Goal: Task Accomplishment & Management: Manage account settings

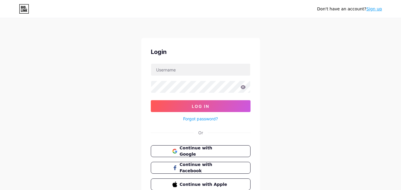
scroll to position [28, 0]
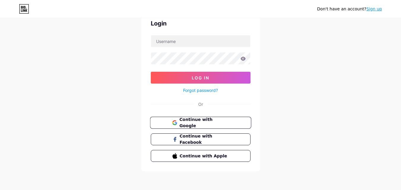
click at [210, 121] on span "Continue with Google" at bounding box center [204, 123] width 50 height 13
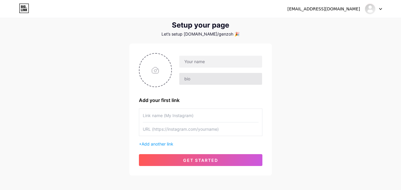
scroll to position [15, 0]
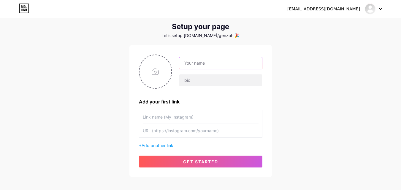
click at [226, 62] on input "text" at bounding box center [220, 63] width 83 height 12
type input "[PERSON_NAME]"
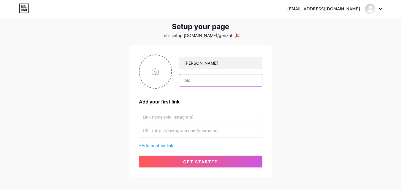
click at [210, 79] on input "text" at bounding box center [220, 80] width 83 height 12
click at [326, 103] on div "[EMAIL_ADDRESS][DOMAIN_NAME] Dashboard Logout Setup your page Let’s setup [DOMA…" at bounding box center [200, 91] width 401 height 212
click at [208, 118] on input "text" at bounding box center [201, 116] width 116 height 13
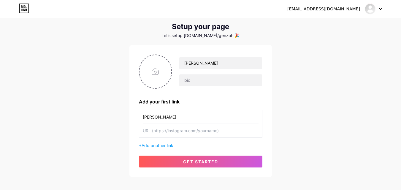
click at [190, 135] on input "text" at bounding box center [201, 130] width 116 height 13
click at [159, 146] on span "Add another link" at bounding box center [158, 145] width 32 height 5
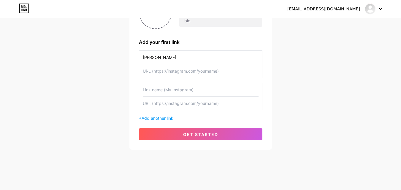
scroll to position [77, 0]
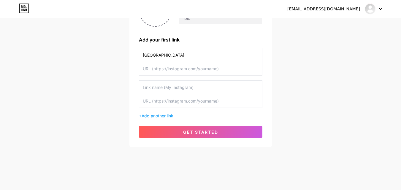
click at [215, 99] on input "text" at bounding box center [201, 100] width 116 height 13
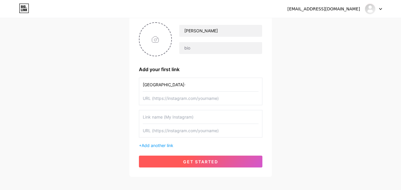
click at [205, 165] on button "get started" at bounding box center [200, 162] width 123 height 12
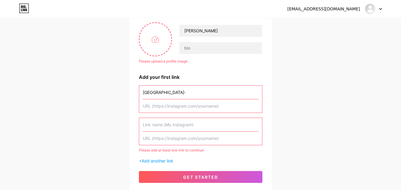
click at [311, 94] on div "[EMAIL_ADDRESS][DOMAIN_NAME] Dashboard Logout Setup your page Let’s setup [DOMA…" at bounding box center [200, 81] width 401 height 259
click at [166, 150] on div "Please add at least one link to continue" at bounding box center [200, 150] width 123 height 5
click at [169, 126] on input "text" at bounding box center [201, 124] width 116 height 13
click at [175, 96] on input "[GEOGRAPHIC_DATA]·" at bounding box center [201, 92] width 116 height 13
click at [169, 105] on input "text" at bounding box center [201, 105] width 116 height 13
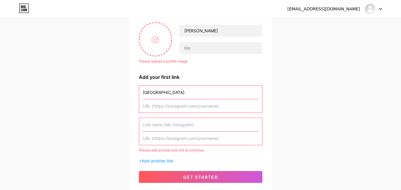
click at [174, 90] on input "[GEOGRAPHIC_DATA]·" at bounding box center [201, 92] width 116 height 13
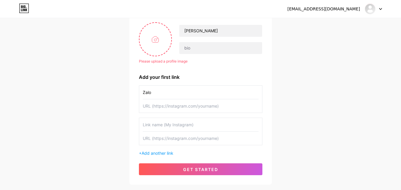
type input "Zalo"
paste input "[URL][DOMAIN_NAME]"
drag, startPoint x: 174, startPoint y: 106, endPoint x: 219, endPoint y: 104, distance: 44.9
click at [218, 104] on input "[URL][DOMAIN_NAME]" at bounding box center [201, 105] width 116 height 13
type input "[URL][DOMAIN_NAME]"
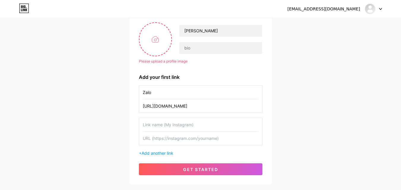
click at [180, 127] on input "text" at bounding box center [201, 124] width 116 height 13
click at [150, 126] on input "Facbook" at bounding box center [201, 124] width 116 height 13
type input "Facebook"
click at [160, 139] on input "text" at bounding box center [201, 138] width 116 height 13
paste input "[URL][DOMAIN_NAME]"
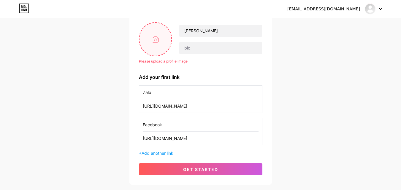
type input "[URL][DOMAIN_NAME]"
click at [161, 38] on input "file" at bounding box center [155, 39] width 32 height 33
type input "C:\fakepath\NDB_6546.jpg"
click at [313, 104] on div "[EMAIL_ADDRESS][DOMAIN_NAME] Dashboard Logout Setup your page Let’s setup [DOMA…" at bounding box center [200, 78] width 401 height 252
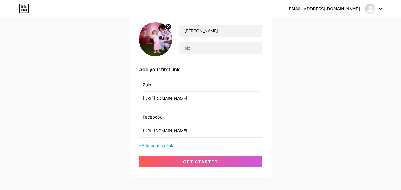
click at [329, 85] on div "[EMAIL_ADDRESS][DOMAIN_NAME] Dashboard Logout Setup your page Let’s setup [DOMA…" at bounding box center [200, 74] width 401 height 244
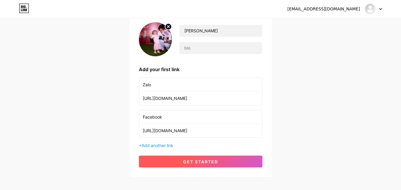
click at [209, 161] on span "get started" at bounding box center [200, 161] width 35 height 5
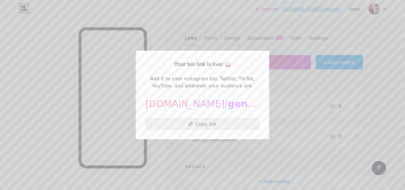
click at [204, 122] on button "Copy link" at bounding box center [202, 124] width 115 height 12
click at [285, 38] on div at bounding box center [202, 95] width 405 height 190
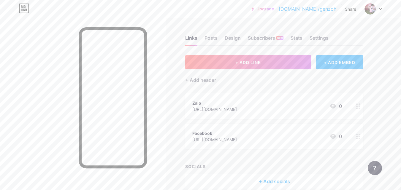
click at [336, 64] on div "+ ADD EMBED" at bounding box center [339, 62] width 47 height 14
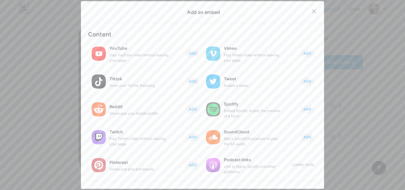
click at [309, 5] on div "Add an embed Content YouTube Play YouTube video without leaving your page. ADD …" at bounding box center [202, 95] width 243 height 188
click at [310, 7] on div at bounding box center [314, 11] width 11 height 11
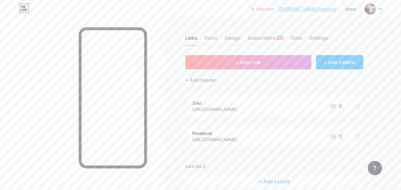
click at [358, 107] on icon at bounding box center [358, 107] width 4 height 6
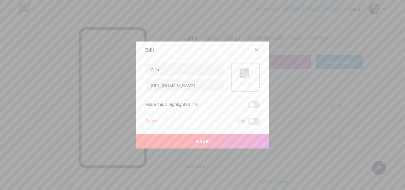
click at [243, 80] on div "Picture" at bounding box center [246, 78] width 12 height 18
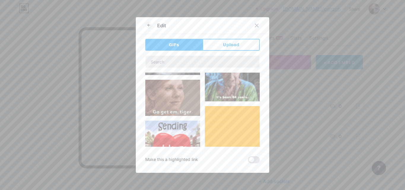
scroll to position [407, 0]
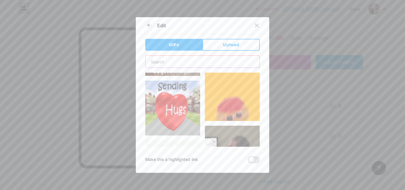
click at [207, 64] on input "text" at bounding box center [203, 62] width 114 height 12
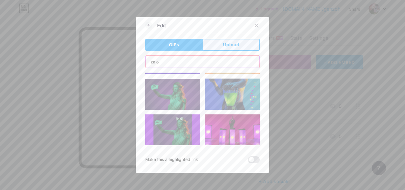
scroll to position [267, 0]
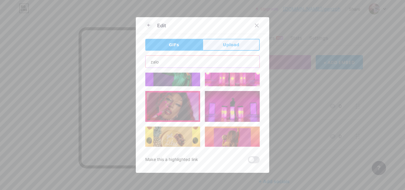
type input "zalo"
click at [218, 45] on button "Upload" at bounding box center [231, 45] width 57 height 12
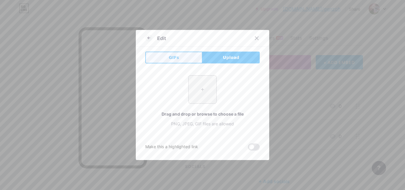
drag, startPoint x: 167, startPoint y: 63, endPoint x: 159, endPoint y: 50, distance: 15.3
click at [167, 62] on button "GIFs" at bounding box center [173, 58] width 57 height 12
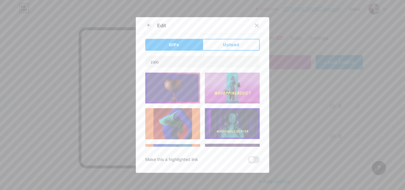
click at [151, 26] on div at bounding box center [151, 25] width 12 height 7
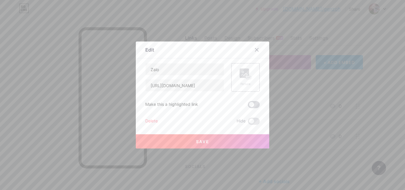
click at [255, 106] on span at bounding box center [254, 104] width 12 height 7
click at [248, 106] on input "checkbox" at bounding box center [248, 106] width 0 height 0
click at [247, 77] on rect at bounding box center [249, 77] width 5 height 3
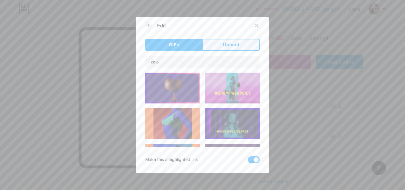
click at [214, 44] on button "Upload" at bounding box center [231, 45] width 57 height 12
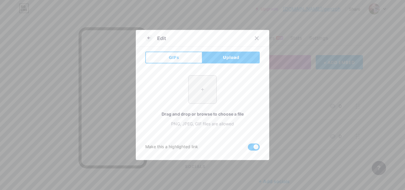
click at [194, 98] on input "file" at bounding box center [203, 90] width 28 height 28
type input "C:\fakepath\Icon_of_Zalo.svg.webp"
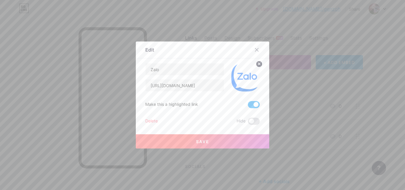
click at [208, 140] on button "Save" at bounding box center [203, 141] width 134 height 14
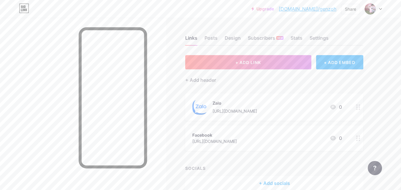
click at [257, 101] on div "Zalo" at bounding box center [234, 103] width 45 height 6
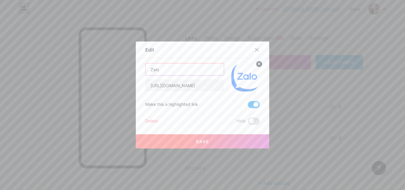
click at [189, 70] on input "Zalo" at bounding box center [185, 70] width 78 height 12
type input "[PERSON_NAME]"
click at [178, 141] on button "Save" at bounding box center [203, 141] width 134 height 14
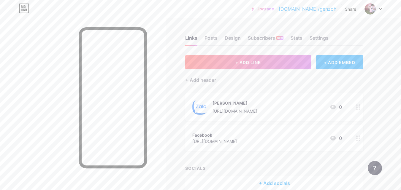
click at [356, 138] on circle at bounding box center [356, 138] width 1 height 1
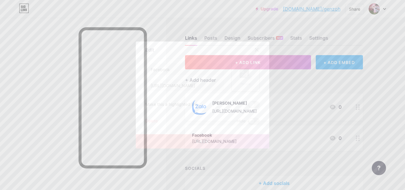
click at [236, 82] on div "Picture" at bounding box center [245, 77] width 28 height 28
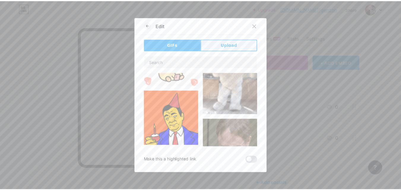
scroll to position [89, 0]
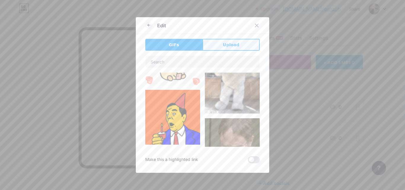
click at [213, 47] on button "Upload" at bounding box center [231, 45] width 57 height 12
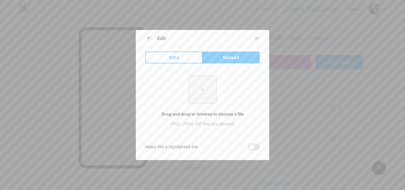
click at [206, 75] on div "+" at bounding box center [202, 89] width 28 height 28
click at [206, 89] on input "file" at bounding box center [203, 90] width 28 height 28
type input "C:\fakepath\icon of fb.webp"
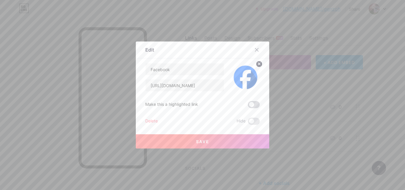
click at [249, 106] on span at bounding box center [254, 104] width 12 height 7
click at [248, 106] on input "checkbox" at bounding box center [248, 106] width 0 height 0
click at [225, 139] on button "Save" at bounding box center [203, 141] width 134 height 14
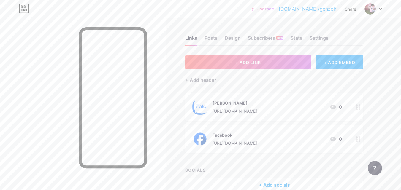
click at [359, 138] on icon at bounding box center [358, 140] width 4 height 6
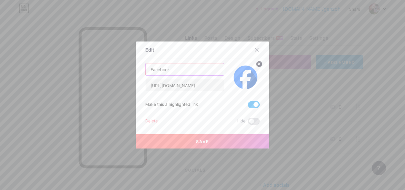
click at [167, 70] on input "Facebook" at bounding box center [185, 70] width 78 height 12
drag, startPoint x: 150, startPoint y: 71, endPoint x: 177, endPoint y: 70, distance: 27.6
click at [177, 70] on input "Facebook" at bounding box center [185, 70] width 78 height 12
type input "FB Hải Đỗ"
click at [205, 142] on span "Save" at bounding box center [202, 141] width 13 height 5
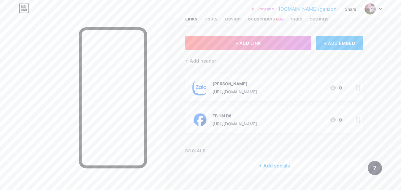
scroll to position [30, 0]
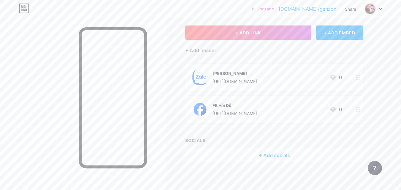
click at [374, 6] on span at bounding box center [369, 8] width 9 height 9
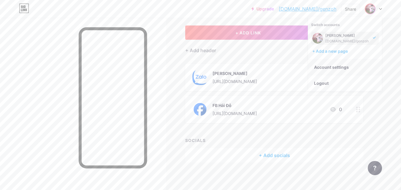
click at [329, 64] on link "Account settings" at bounding box center [345, 67] width 74 height 16
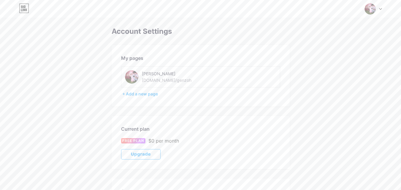
click at [176, 76] on div "[PERSON_NAME]" at bounding box center [183, 74] width 83 height 6
click at [173, 80] on div "Hải Đỗ [DOMAIN_NAME]/genzoh" at bounding box center [183, 76] width 83 height 13
drag, startPoint x: 153, startPoint y: 84, endPoint x: 161, endPoint y: 80, distance: 8.2
click at [158, 82] on div "Hải Đỗ [DOMAIN_NAME]/genzoh" at bounding box center [200, 76] width 159 height 21
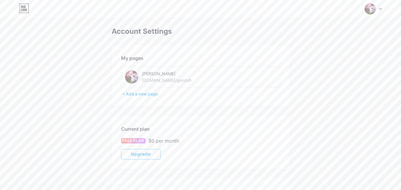
click at [161, 80] on div "[DOMAIN_NAME]/genzoh" at bounding box center [167, 80] width 50 height 6
click at [160, 80] on div "[DOMAIN_NAME]/genzoh" at bounding box center [167, 80] width 50 height 6
click at [179, 78] on div "Hải Đỗ [DOMAIN_NAME]/genzoh" at bounding box center [183, 76] width 83 height 13
click at [379, 9] on icon at bounding box center [380, 9] width 3 height 2
click at [25, 7] on icon at bounding box center [24, 6] width 1 height 3
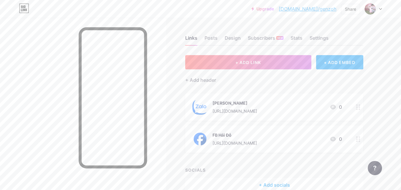
click at [269, 184] on div "+ Add socials" at bounding box center [274, 185] width 178 height 14
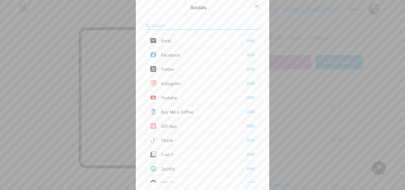
click at [172, 141] on div "Tiktok Add" at bounding box center [202, 140] width 115 height 12
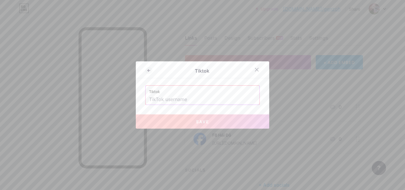
click at [195, 101] on input "text" at bounding box center [202, 100] width 107 height 10
paste input "[URL][DOMAIN_NAME]?"
type input "[URL][DOMAIN_NAME]?"
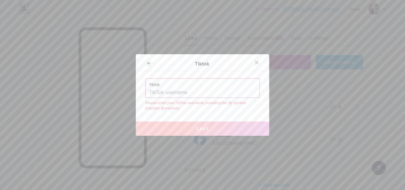
drag, startPoint x: 196, startPoint y: 130, endPoint x: 210, endPoint y: 91, distance: 42.1
click at [208, 92] on div "Tiktok Please enter your TikTok username, including the '@' symbol. Example: @s…" at bounding box center [202, 94] width 115 height 33
click at [149, 62] on icon at bounding box center [148, 63] width 7 height 7
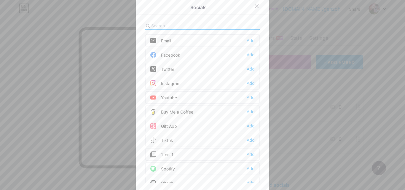
click at [250, 139] on div "Add" at bounding box center [251, 140] width 8 height 6
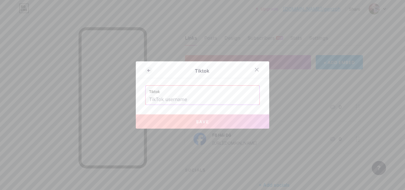
click at [219, 99] on input "text" at bounding box center [202, 100] width 107 height 10
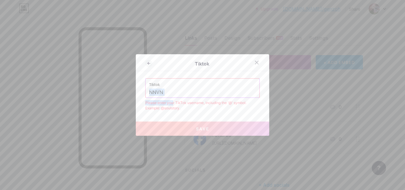
click at [172, 96] on div "Tiktok NNVN Please enter your TikTok username, including the '@' symbol. Exampl…" at bounding box center [202, 94] width 115 height 33
click at [175, 91] on input "NNVN" at bounding box center [202, 93] width 107 height 10
paste input "[URL][DOMAIN_NAME]?"
drag, startPoint x: 201, startPoint y: 92, endPoint x: 128, endPoint y: 97, distance: 72.8
click at [128, 97] on div "Tiktok Tiktok [URL][DOMAIN_NAME]? Please enter your TikTok username, including …" at bounding box center [202, 95] width 405 height 190
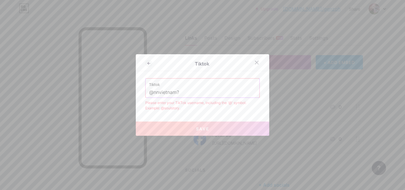
click at [224, 92] on input "@nnvietnam?" at bounding box center [202, 93] width 107 height 10
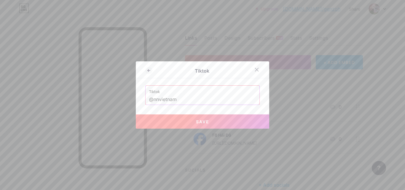
click at [221, 124] on button "Save" at bounding box center [203, 122] width 134 height 14
type input "[URL][DOMAIN_NAME]"
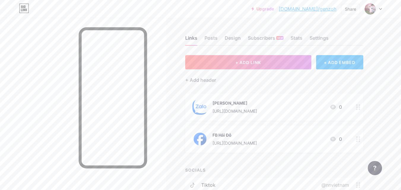
drag, startPoint x: 271, startPoint y: 111, endPoint x: 210, endPoint y: 113, distance: 60.9
click at [210, 113] on div "[PERSON_NAME] [URL][DOMAIN_NAME] 0" at bounding box center [267, 106] width 150 height 15
copy div "[URL][DOMAIN_NAME]"
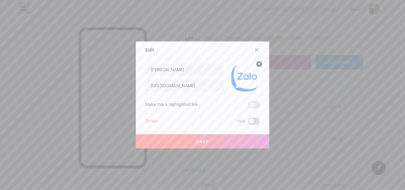
click at [250, 120] on span at bounding box center [254, 121] width 12 height 7
click at [248, 123] on input "checkbox" at bounding box center [248, 123] width 0 height 0
click at [249, 122] on span at bounding box center [254, 121] width 12 height 7
click at [248, 123] on input "checkbox" at bounding box center [248, 123] width 0 height 0
click at [249, 121] on span at bounding box center [254, 121] width 12 height 7
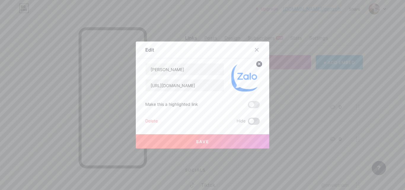
click at [248, 123] on input "checkbox" at bounding box center [248, 123] width 0 height 0
drag, startPoint x: 154, startPoint y: 122, endPoint x: 192, endPoint y: 89, distance: 50.3
click at [191, 89] on div "[PERSON_NAME] Đỗ [URL][DOMAIN_NAME] Make this a highlighted link Delete Hide Sa…" at bounding box center [202, 94] width 115 height 62
click at [206, 85] on input "[URL][DOMAIN_NAME]" at bounding box center [185, 86] width 78 height 12
drag, startPoint x: 206, startPoint y: 85, endPoint x: 180, endPoint y: 88, distance: 26.0
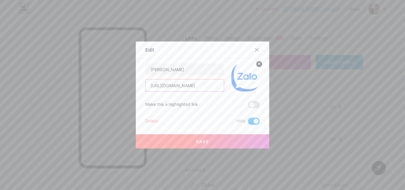
click at [180, 88] on input "[URL][DOMAIN_NAME]" at bounding box center [185, 86] width 78 height 12
click at [152, 120] on div "Delete" at bounding box center [151, 121] width 12 height 7
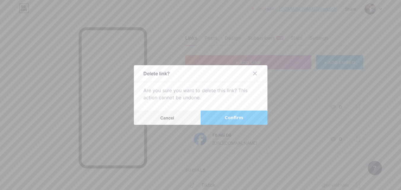
click at [223, 115] on button "Confirm" at bounding box center [234, 118] width 67 height 14
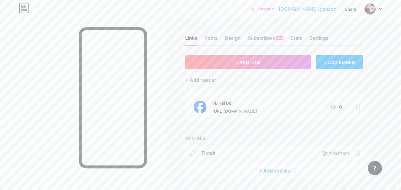
click at [277, 168] on div "+ Add socials" at bounding box center [274, 171] width 178 height 14
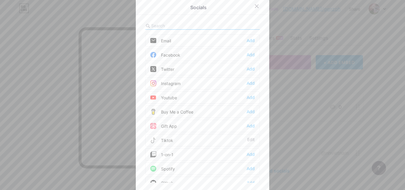
click at [183, 27] on input "text" at bounding box center [184, 26] width 66 height 6
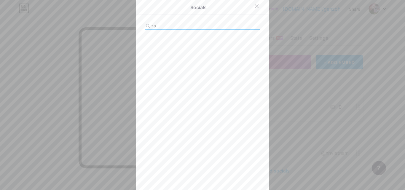
type input "z"
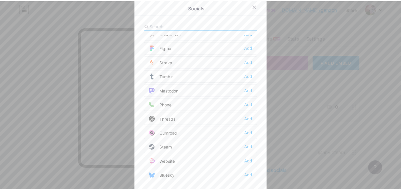
scroll to position [535, 0]
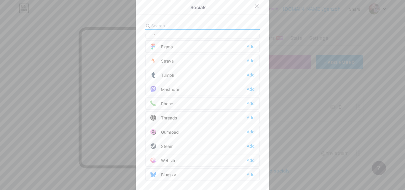
click at [381, 138] on div at bounding box center [202, 95] width 405 height 190
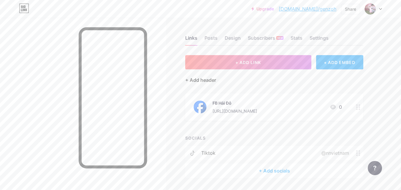
click at [202, 79] on div "+ Add header" at bounding box center [200, 80] width 31 height 7
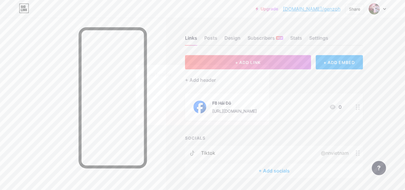
click at [201, 94] on input "text" at bounding box center [203, 95] width 114 height 12
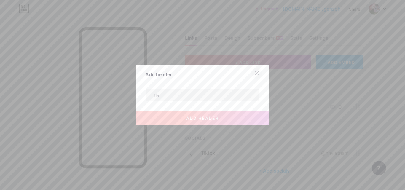
click at [255, 74] on icon at bounding box center [257, 73] width 5 height 5
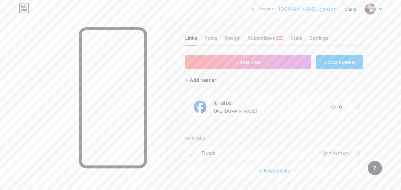
click at [205, 80] on div "+ Add header" at bounding box center [200, 80] width 31 height 7
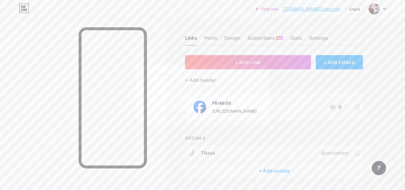
click at [188, 99] on input "text" at bounding box center [203, 95] width 114 height 12
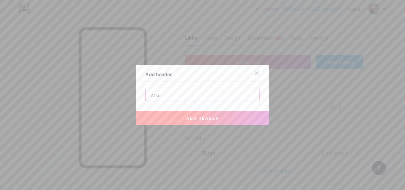
type input "Zalo"
click at [189, 119] on span "add header" at bounding box center [202, 118] width 33 height 5
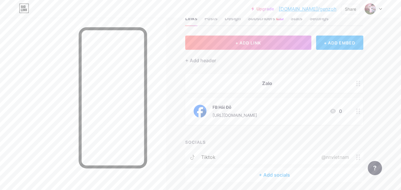
scroll to position [41, 0]
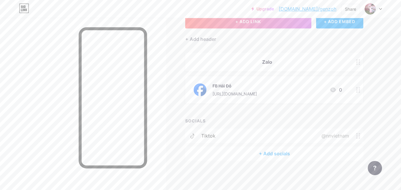
click at [279, 156] on div "+ Add socials" at bounding box center [274, 154] width 178 height 14
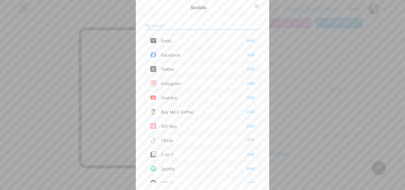
drag, startPoint x: 315, startPoint y: 90, endPoint x: 306, endPoint y: 94, distance: 10.4
click at [315, 90] on div at bounding box center [202, 95] width 405 height 190
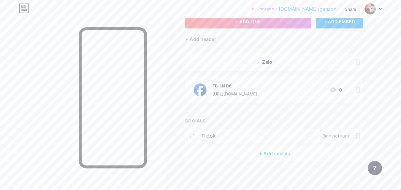
click at [287, 65] on div "Zalo" at bounding box center [274, 62] width 178 height 19
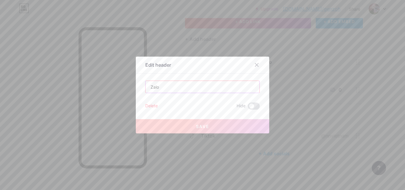
click at [196, 91] on input "Zalo" at bounding box center [203, 87] width 114 height 12
click at [256, 65] on icon at bounding box center [257, 65] width 5 height 5
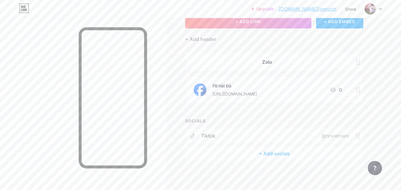
click at [359, 62] on circle at bounding box center [358, 61] width 1 height 1
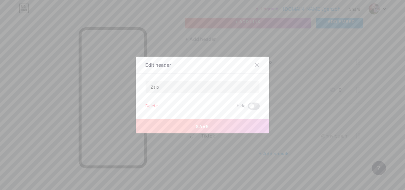
click at [150, 104] on div "Delete" at bounding box center [151, 106] width 12 height 7
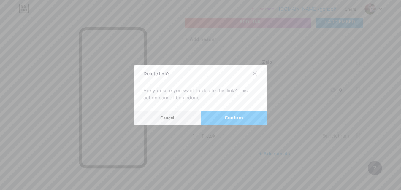
click at [216, 114] on button "Confirm" at bounding box center [234, 118] width 67 height 14
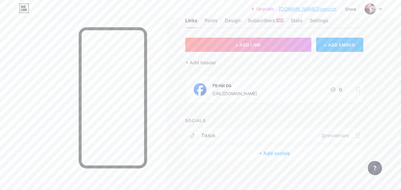
scroll to position [17, 0]
click at [201, 163] on div "Links Posts Design Subscribers NEW Stats Settings + ADD LINK + ADD EMBED + Add …" at bounding box center [194, 96] width 388 height 190
click at [257, 94] on div "[URL][DOMAIN_NAME]" at bounding box center [234, 94] width 45 height 6
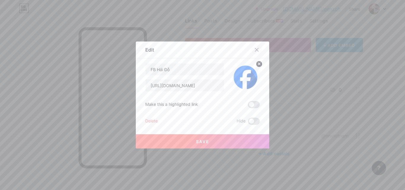
click at [255, 51] on icon at bounding box center [257, 49] width 5 height 5
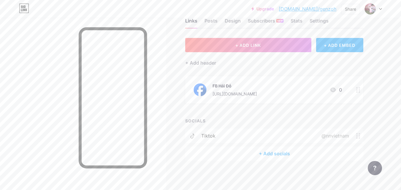
click at [281, 155] on div "+ Add socials" at bounding box center [274, 154] width 178 height 14
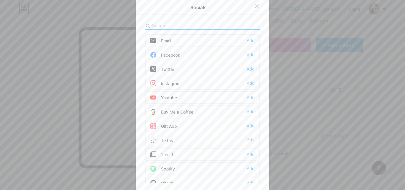
click at [248, 56] on div "Add" at bounding box center [251, 55] width 8 height 6
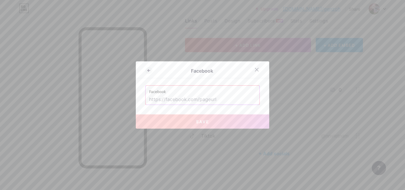
click at [199, 100] on input "text" at bounding box center [202, 100] width 107 height 10
paste input "[URL][DOMAIN_NAME]"
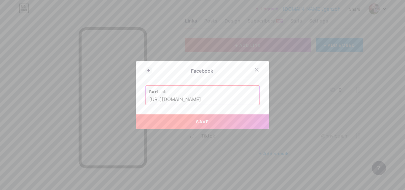
type input "[URL][DOMAIN_NAME]"
click at [213, 124] on button "Save" at bounding box center [203, 122] width 134 height 14
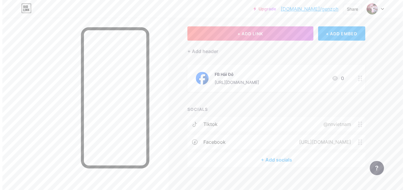
scroll to position [35, 0]
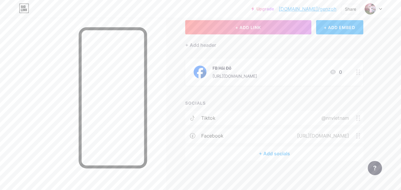
click at [266, 153] on div "+ Add socials" at bounding box center [274, 154] width 178 height 14
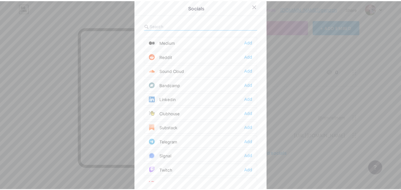
scroll to position [208, 0]
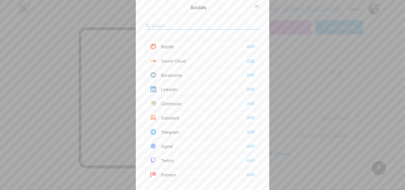
click at [251, 60] on div "Add" at bounding box center [251, 61] width 8 height 6
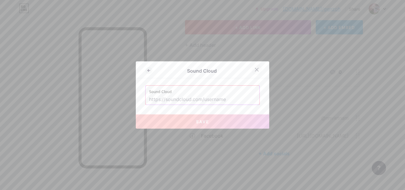
click at [255, 70] on icon at bounding box center [257, 69] width 5 height 5
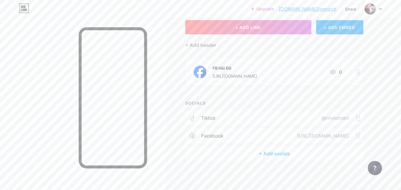
click at [333, 71] on icon at bounding box center [332, 72] width 7 height 7
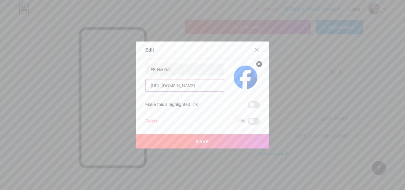
click at [214, 85] on input "[URL][DOMAIN_NAME]" at bounding box center [185, 86] width 78 height 12
click at [255, 51] on icon at bounding box center [257, 49] width 5 height 5
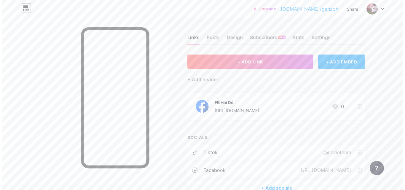
scroll to position [0, 0]
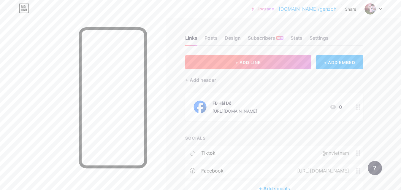
click at [258, 60] on span "+ ADD LINK" at bounding box center [248, 62] width 26 height 5
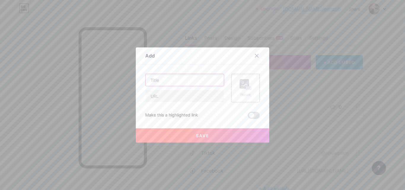
click at [203, 79] on input "text" at bounding box center [185, 80] width 78 height 12
paste input "[URL][DOMAIN_NAME]"
type input "[URL][DOMAIN_NAME]"
drag, startPoint x: 258, startPoint y: 54, endPoint x: 258, endPoint y: 58, distance: 3.9
click at [258, 55] on div at bounding box center [257, 55] width 11 height 11
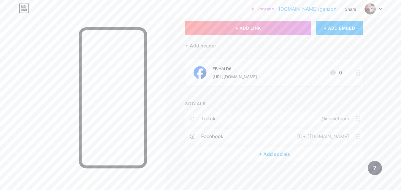
scroll to position [35, 0]
click at [317, 115] on div "@nnvietnam" at bounding box center [334, 118] width 44 height 7
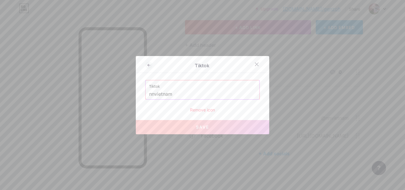
click at [147, 96] on div "Tiktok nnvietnam" at bounding box center [203, 89] width 114 height 19
drag, startPoint x: 148, startPoint y: 95, endPoint x: 152, endPoint y: 93, distance: 4.0
click at [149, 95] on input "nnvietnam" at bounding box center [202, 94] width 107 height 10
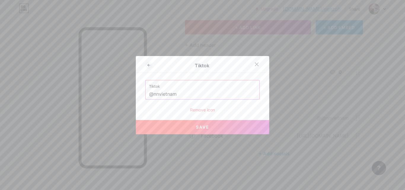
click at [173, 121] on button "Save" at bounding box center [203, 127] width 134 height 14
type input "[URL][DOMAIN_NAME]"
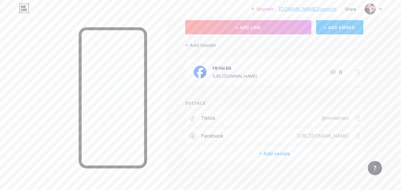
click at [210, 116] on div "tiktok" at bounding box center [208, 118] width 14 height 7
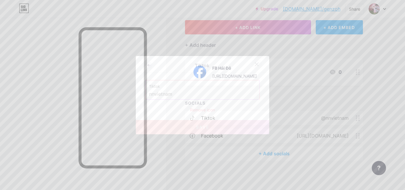
click at [255, 64] on icon at bounding box center [257, 64] width 5 height 5
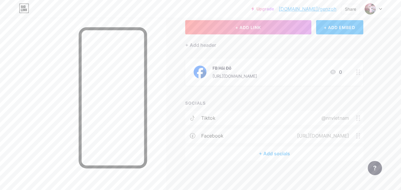
click at [399, 131] on div "Upgrade [DOMAIN_NAME]/genzoh... [DOMAIN_NAME]/genzoh Share Switch accounts Hải …" at bounding box center [200, 78] width 401 height 226
click at [349, 8] on div "Share" at bounding box center [350, 9] width 11 height 6
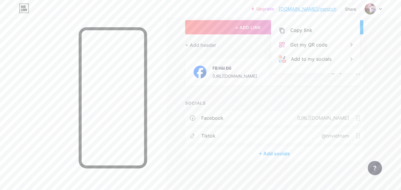
click at [390, 9] on div "Upgrade [DOMAIN_NAME]/genzoh... [DOMAIN_NAME]/genzoh Share Copy link [URL][DOMA…" at bounding box center [200, 9] width 401 height 11
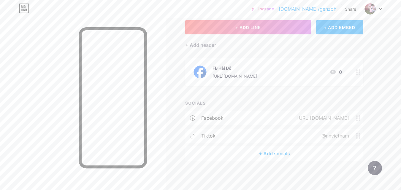
click at [377, 11] on div at bounding box center [373, 9] width 17 height 11
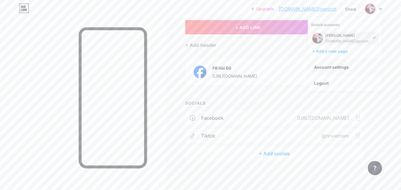
click at [330, 68] on link "Account settings" at bounding box center [345, 67] width 74 height 16
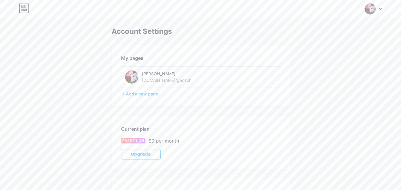
click at [178, 84] on div "Hải Đỗ [DOMAIN_NAME]/genzoh" at bounding box center [200, 76] width 159 height 21
click at [182, 78] on div "Hải Đỗ [DOMAIN_NAME]/genzoh" at bounding box center [183, 76] width 83 height 13
drag, startPoint x: 160, startPoint y: 80, endPoint x: 153, endPoint y: 85, distance: 8.1
click at [159, 80] on div "[DOMAIN_NAME]/genzoh" at bounding box center [167, 80] width 50 height 6
click at [158, 80] on div "[DOMAIN_NAME]/genzoh" at bounding box center [167, 80] width 50 height 6
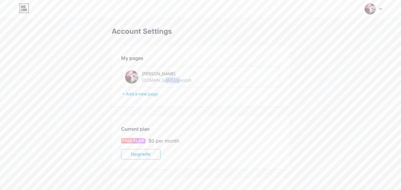
click at [161, 79] on div "[DOMAIN_NAME]/genzoh" at bounding box center [167, 80] width 50 height 6
click at [29, 5] on icon at bounding box center [24, 8] width 9 height 9
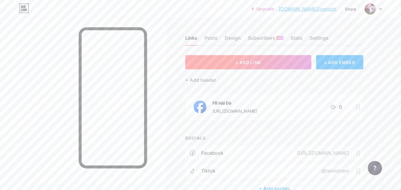
click at [279, 63] on button "+ ADD LINK" at bounding box center [248, 62] width 126 height 14
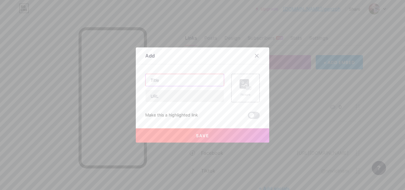
click at [178, 82] on input "text" at bounding box center [185, 80] width 78 height 12
type input "ZALO"
click at [170, 98] on input "text" at bounding box center [185, 96] width 78 height 12
paste input "[URL][DOMAIN_NAME]"
type input "[URL][DOMAIN_NAME]"
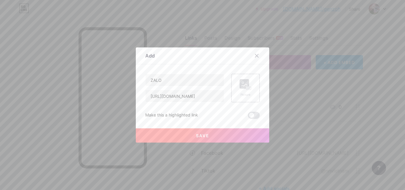
click at [226, 110] on div "ZALO [URL][DOMAIN_NAME] Picture Make this a highlighted link Save" at bounding box center [202, 96] width 115 height 45
click at [231, 97] on div "Picture" at bounding box center [245, 88] width 28 height 28
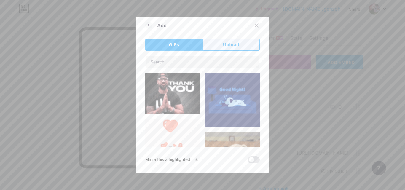
click at [234, 46] on span "Upload" at bounding box center [231, 45] width 16 height 6
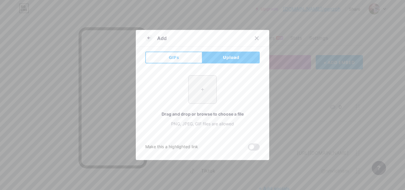
click at [200, 91] on input "file" at bounding box center [203, 90] width 28 height 28
type input "C:\fakepath\Icon_of_Zalo.svg.webp"
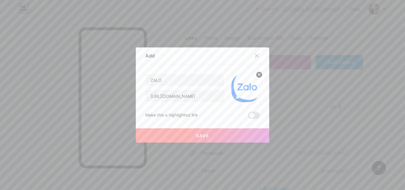
click at [223, 139] on button "Save" at bounding box center [203, 136] width 134 height 14
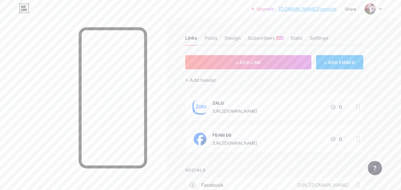
click at [356, 139] on icon at bounding box center [358, 140] width 4 height 6
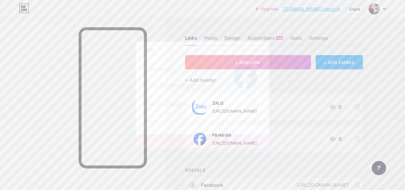
click at [187, 63] on div "Content YouTube Play YouTube video without leaving your page. ADD Vimeo Play Vi…" at bounding box center [202, 91] width 115 height 66
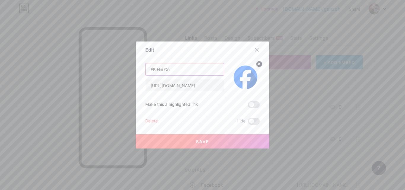
click at [181, 73] on input "FB Hải Đỗ" at bounding box center [185, 70] width 78 height 12
type input "f"
type input "FACEBOOK"
click at [175, 143] on button "Save" at bounding box center [203, 141] width 134 height 14
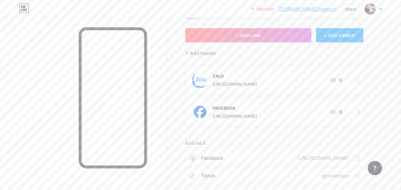
scroll to position [37, 0]
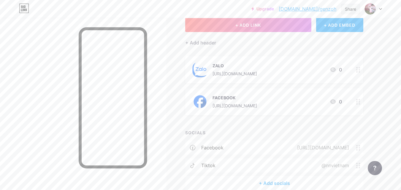
click at [347, 8] on div "Share" at bounding box center [350, 9] width 11 height 6
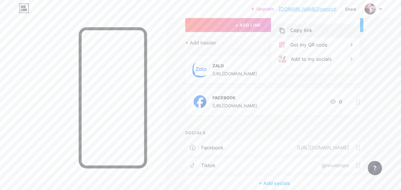
click at [318, 30] on div "Copy link" at bounding box center [315, 30] width 88 height 14
click at [325, 62] on div "Add to my socials" at bounding box center [311, 58] width 41 height 7
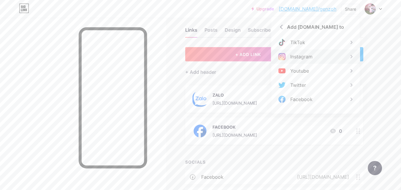
scroll to position [8, 0]
click at [307, 83] on div "Twitter" at bounding box center [315, 85] width 88 height 14
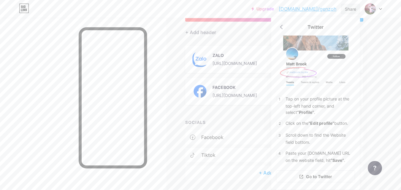
scroll to position [37, 0]
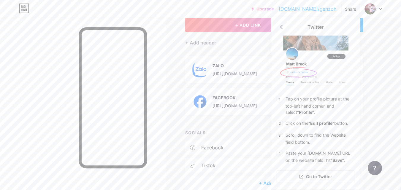
click at [392, 48] on div "Upgrade [DOMAIN_NAME]/genzoh... [DOMAIN_NAME]/genzoh Share Twitter Tap on your …" at bounding box center [200, 92] width 401 height 258
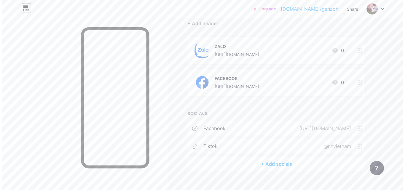
scroll to position [67, 0]
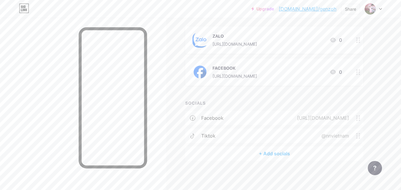
click at [279, 156] on div "+ Add socials" at bounding box center [274, 154] width 178 height 14
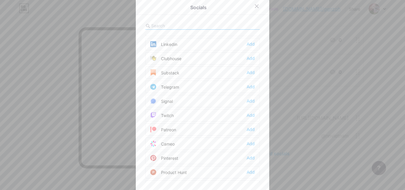
scroll to position [208, 0]
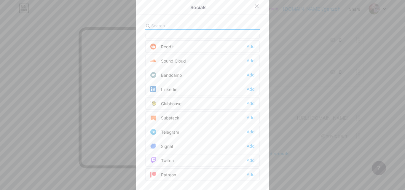
click at [192, 18] on div "Socials Email Add Facebook Edit Twitter Add Instagram Add Youtube Add Buy Me a …" at bounding box center [203, 95] width 134 height 194
click at [186, 28] on input "text" at bounding box center [184, 26] width 66 height 6
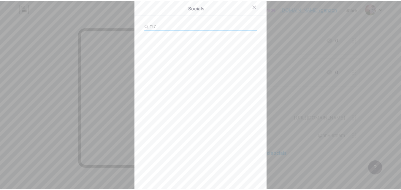
scroll to position [0, 0]
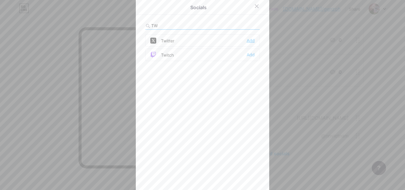
type input "TW"
click at [252, 40] on div "Add" at bounding box center [251, 41] width 8 height 6
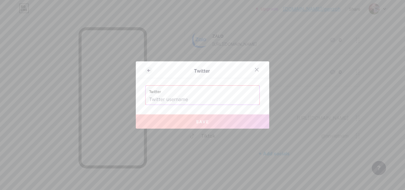
click at [203, 101] on input "text" at bounding box center [202, 100] width 107 height 10
paste input "@h_genzo"
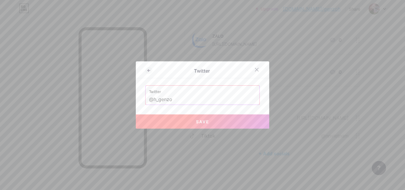
click at [207, 121] on span "Save" at bounding box center [202, 121] width 13 height 5
type input "[URL][DOMAIN_NAME]"
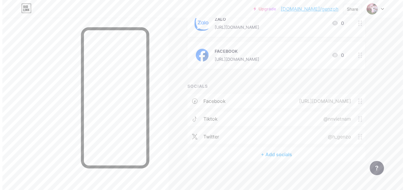
scroll to position [85, 0]
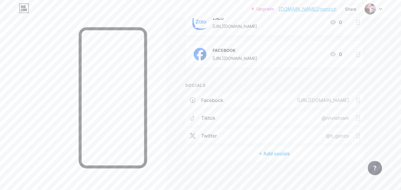
click at [289, 156] on div "+ Add socials" at bounding box center [274, 154] width 178 height 14
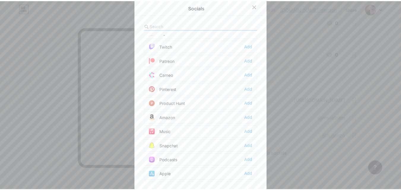
scroll to position [326, 0]
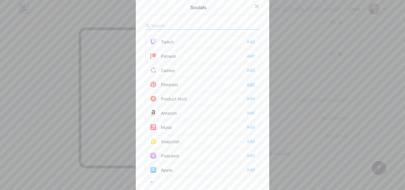
click at [247, 86] on div "Add" at bounding box center [251, 85] width 8 height 6
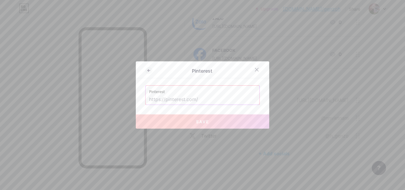
click at [169, 101] on input "text" at bounding box center [202, 100] width 107 height 10
paste input "haigenzo0106"
type input "haigenzo0106"
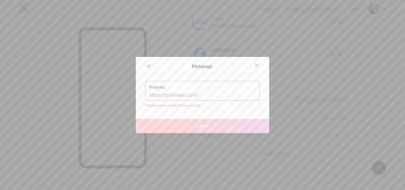
paste input "[URL][DOMAIN_NAME]"
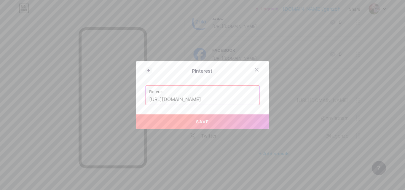
type input "[URL][DOMAIN_NAME]"
click at [198, 122] on span "Save" at bounding box center [202, 121] width 13 height 5
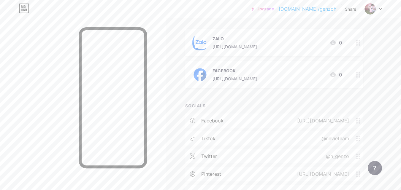
scroll to position [103, 0]
